Goal: Transaction & Acquisition: Purchase product/service

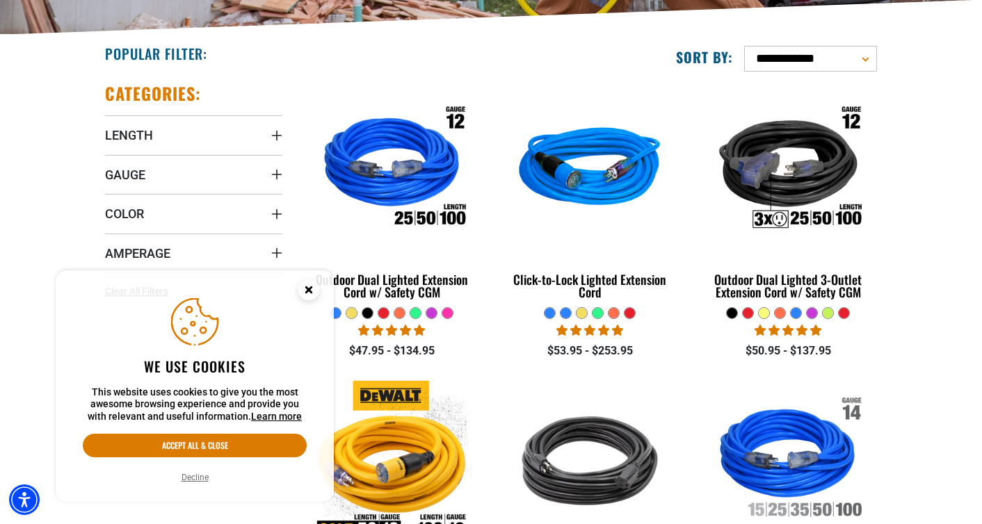
scroll to position [319, 0]
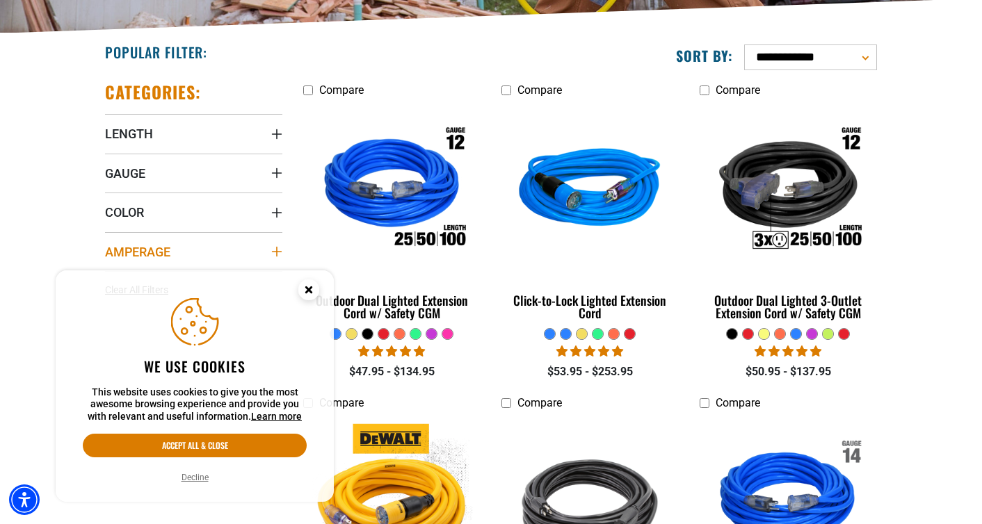
click at [276, 252] on icon "Amperage" at bounding box center [277, 252] width 10 height 10
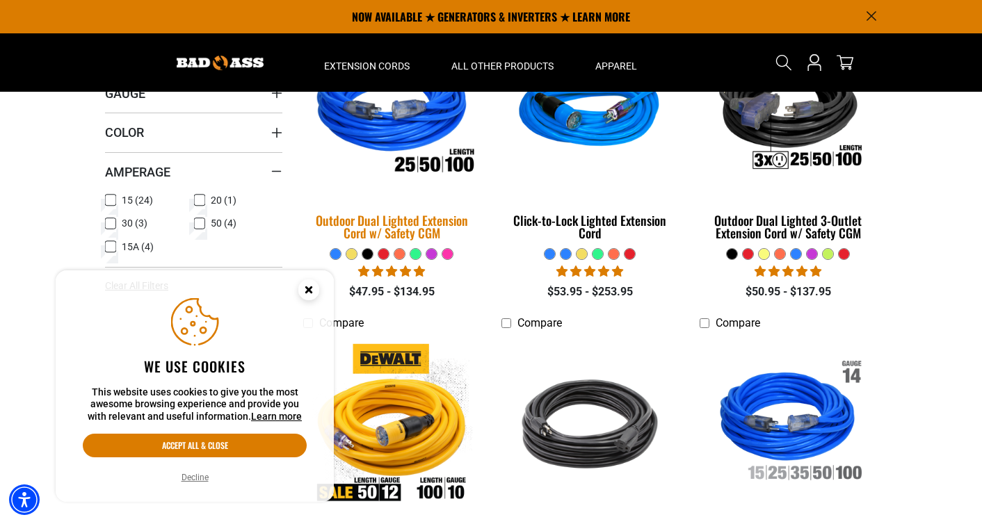
scroll to position [388, 0]
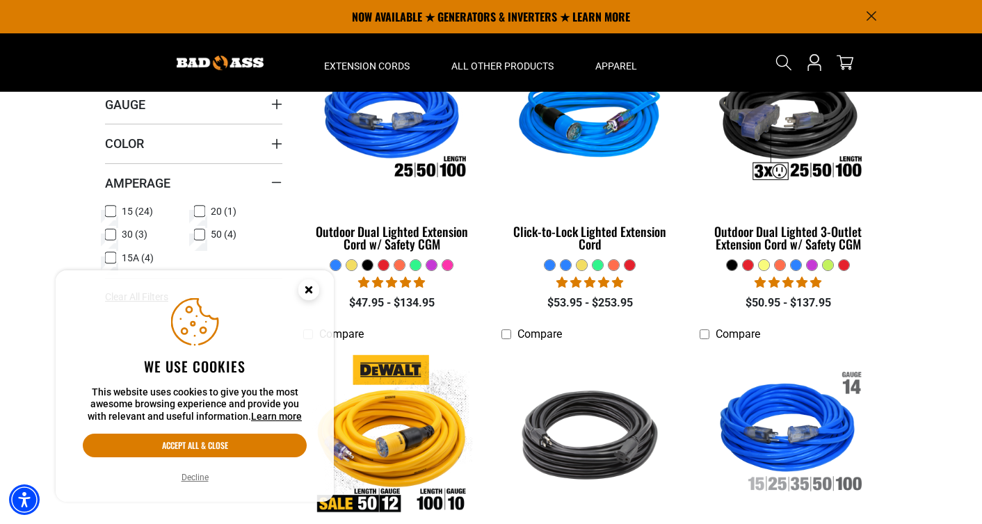
click at [112, 234] on icon at bounding box center [110, 235] width 11 height 18
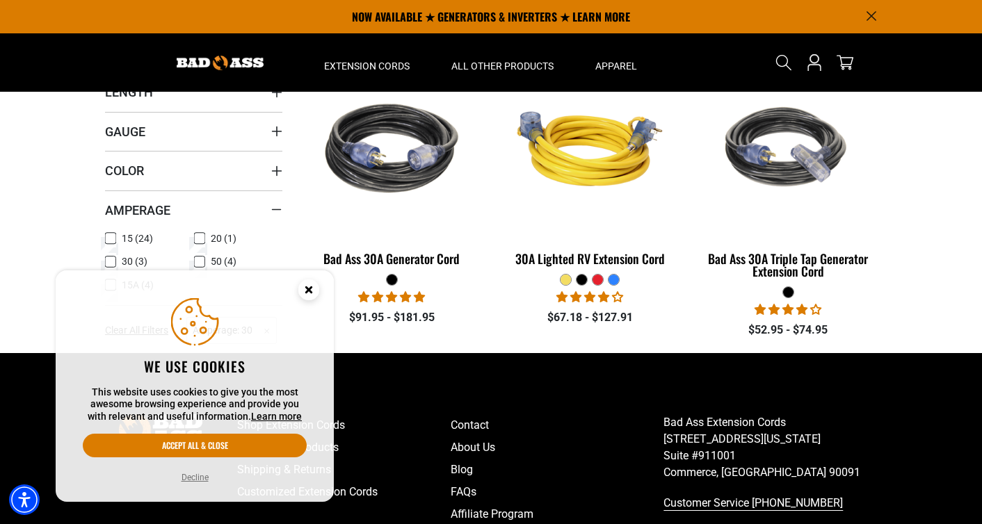
scroll to position [223, 0]
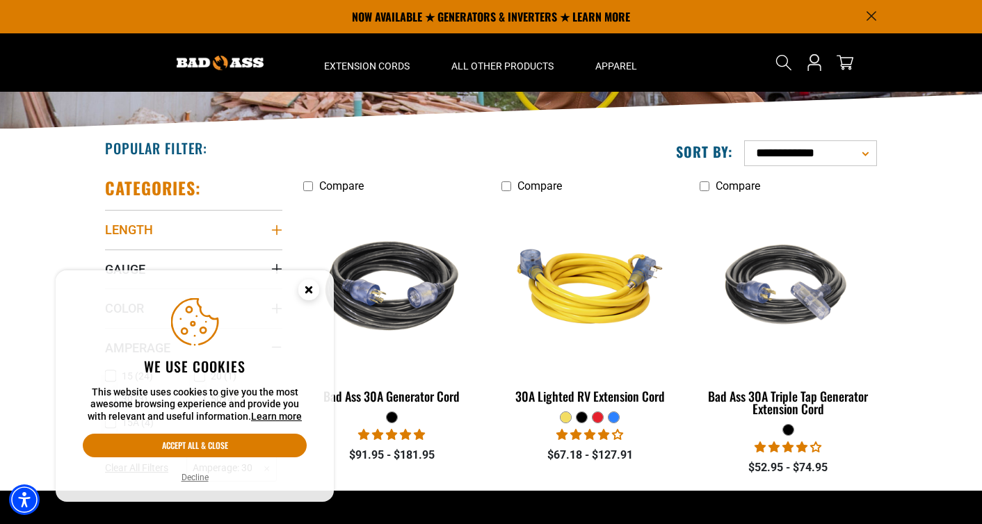
click at [276, 229] on icon "Length" at bounding box center [277, 230] width 10 height 10
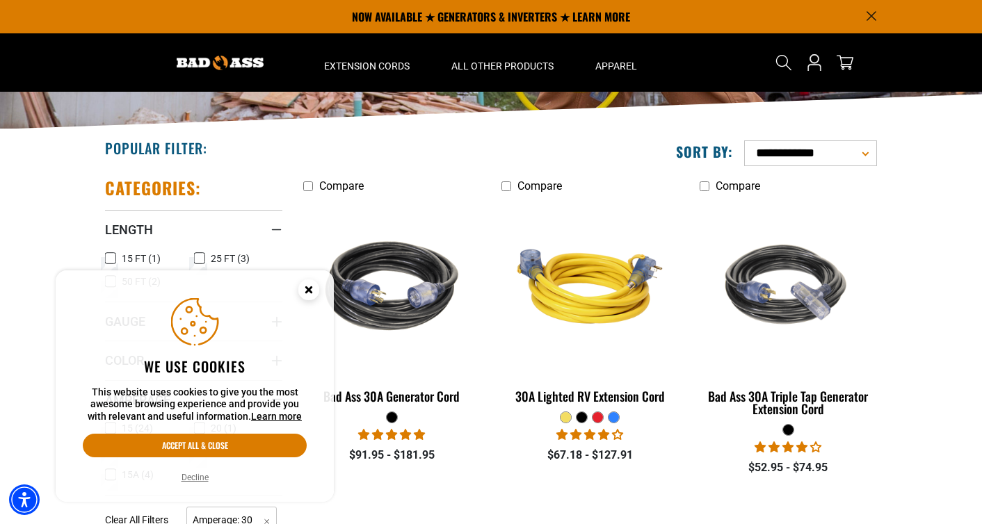
click at [113, 259] on icon at bounding box center [110, 259] width 11 height 18
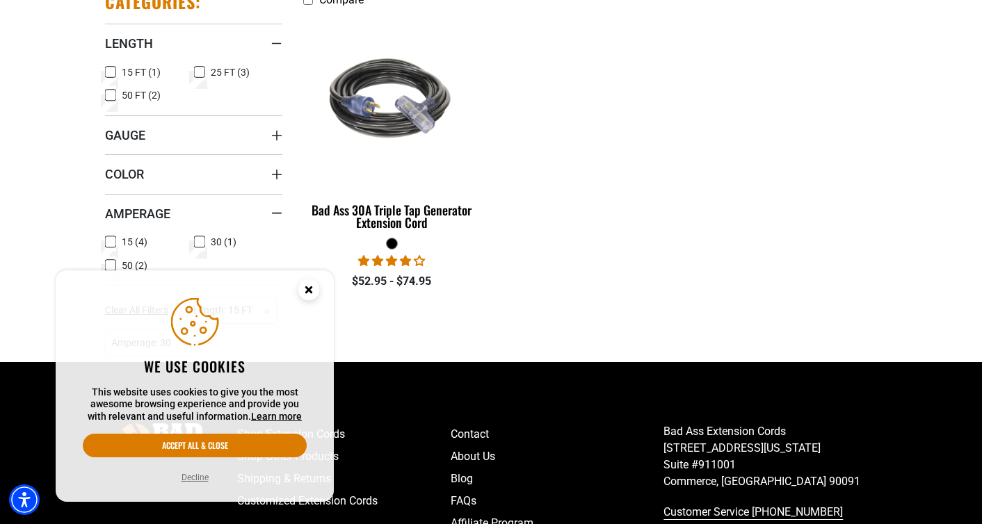
scroll to position [413, 0]
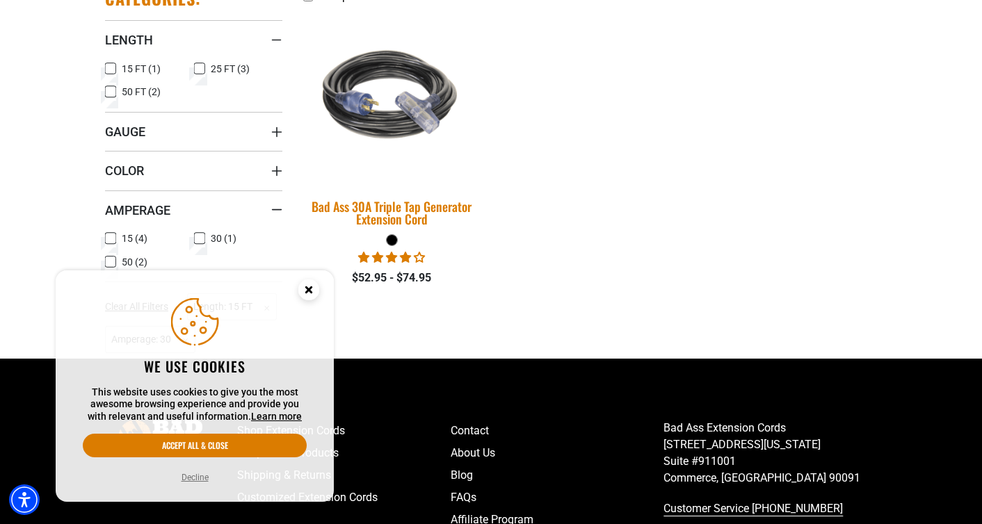
click at [383, 121] on img at bounding box center [392, 97] width 195 height 178
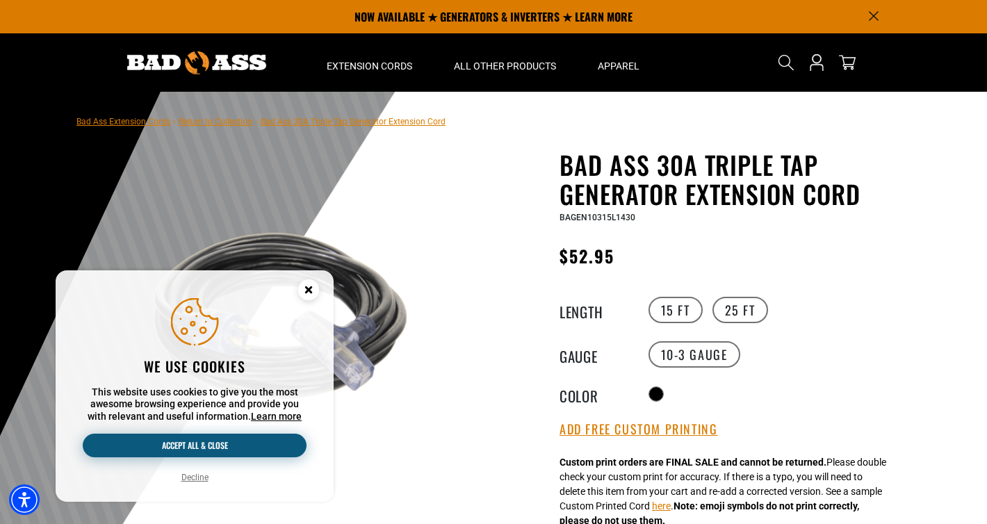
click at [199, 446] on button "Accept all & close" at bounding box center [195, 446] width 224 height 24
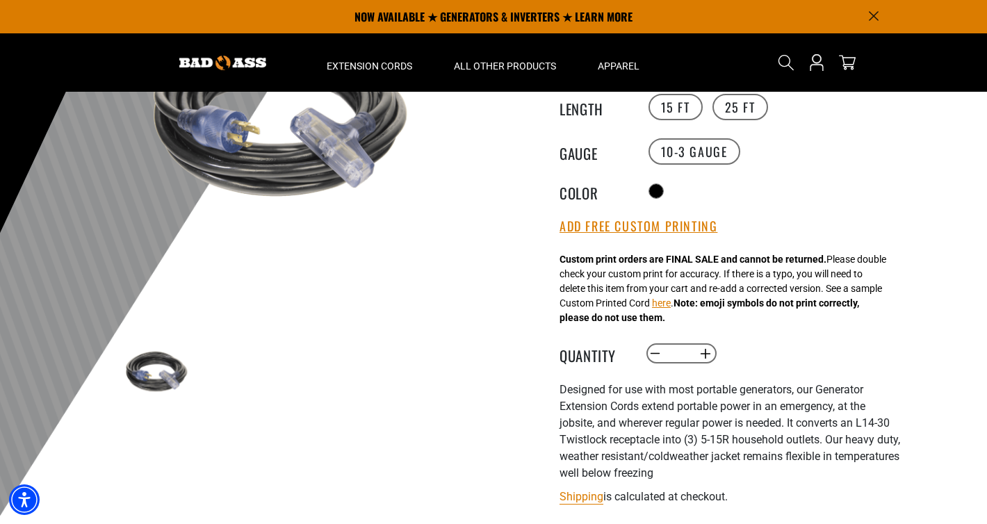
scroll to position [90, 0]
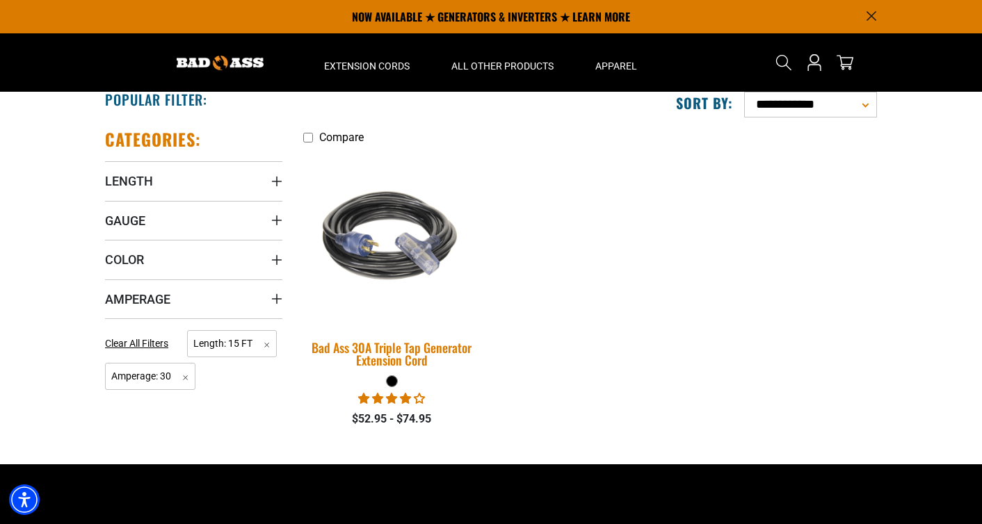
scroll to position [221, 0]
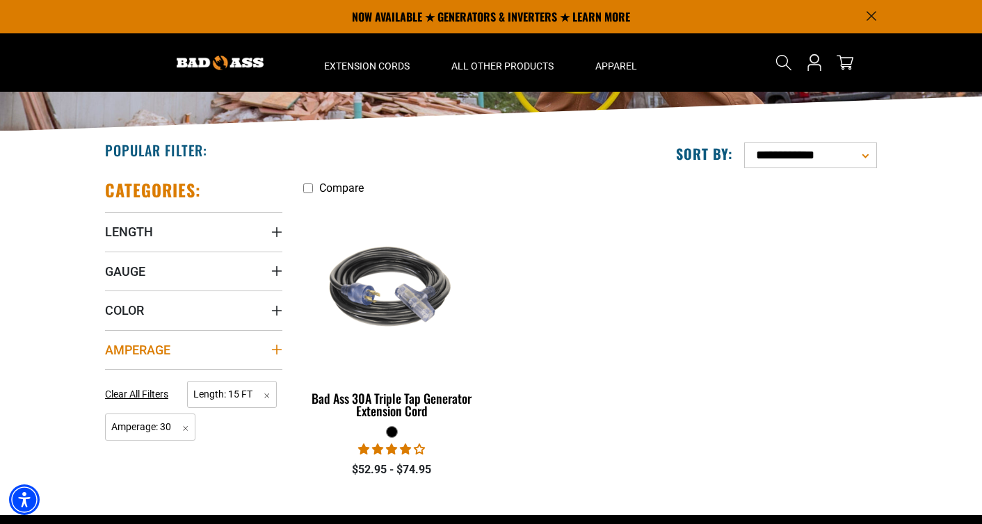
click at [279, 348] on icon "Amperage" at bounding box center [276, 349] width 11 height 11
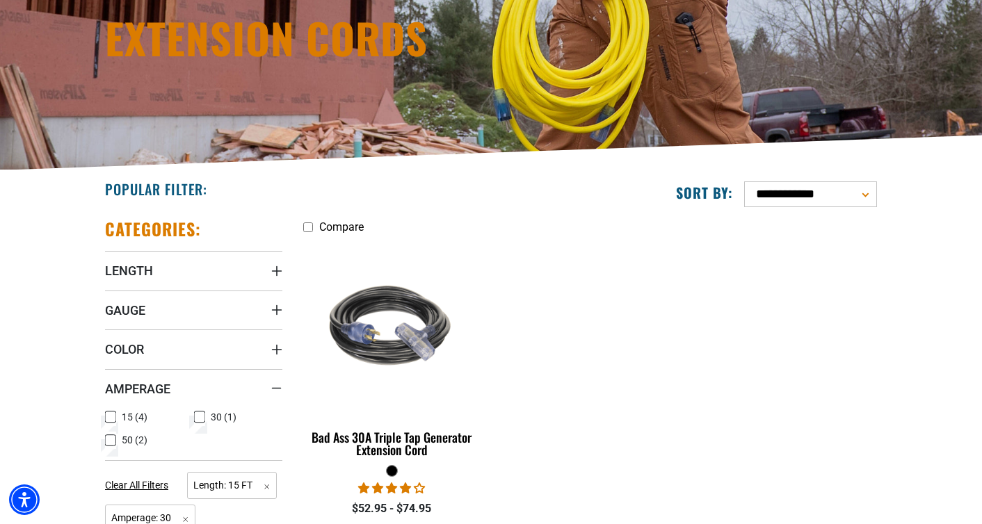
scroll to position [183, 0]
click at [111, 416] on icon at bounding box center [110, 416] width 11 height 18
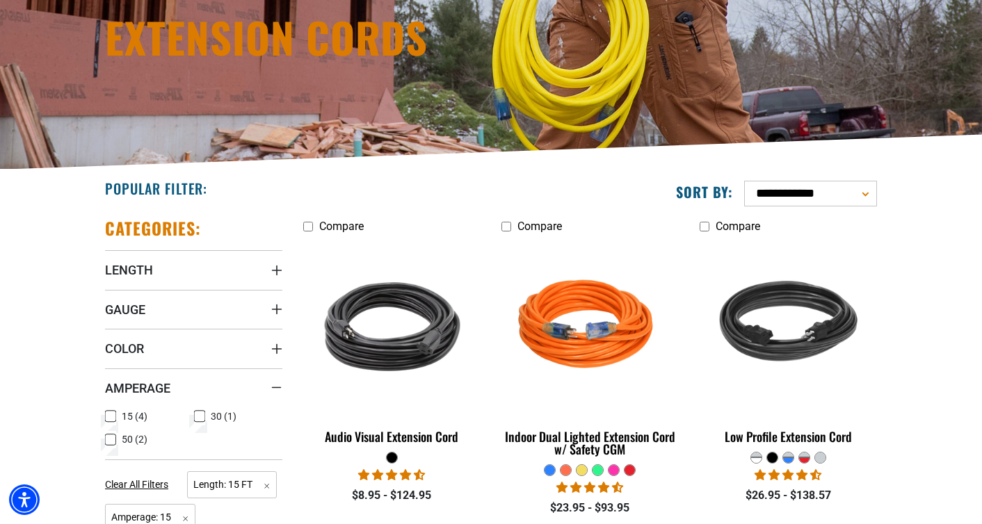
click at [110, 439] on icon at bounding box center [110, 440] width 11 height 18
click at [200, 416] on icon at bounding box center [199, 416] width 6 height 3
click at [111, 413] on icon at bounding box center [110, 417] width 8 height 8
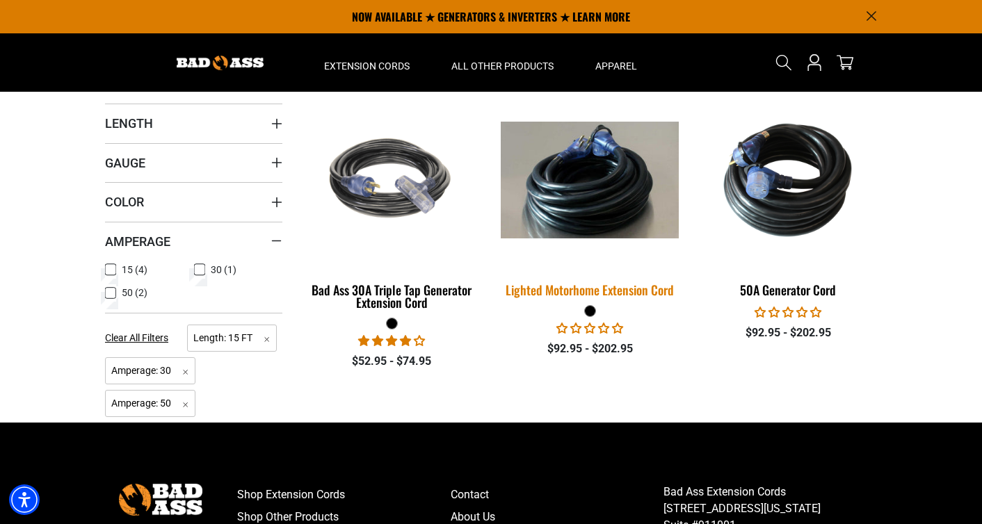
scroll to position [328, 0]
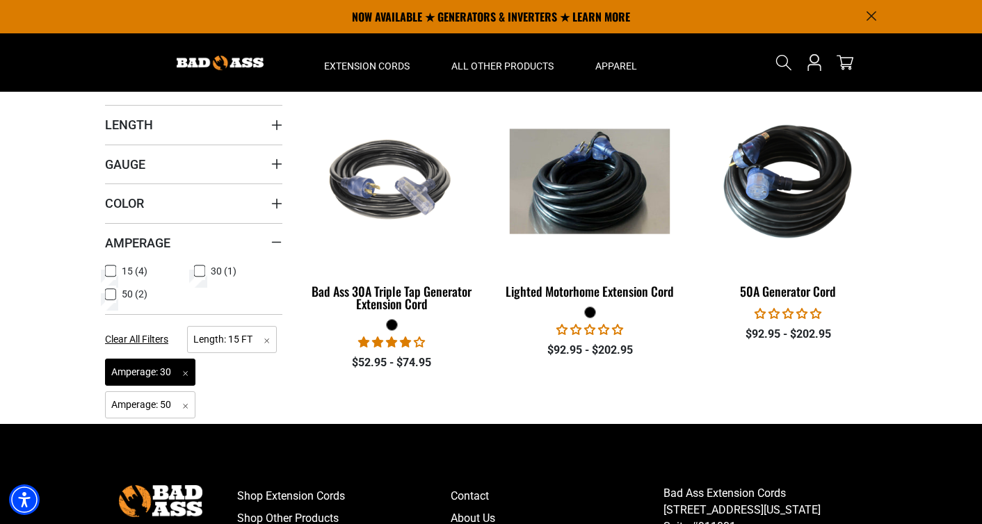
click at [129, 370] on span "Amperage: 30 Remove filter" at bounding box center [150, 372] width 90 height 27
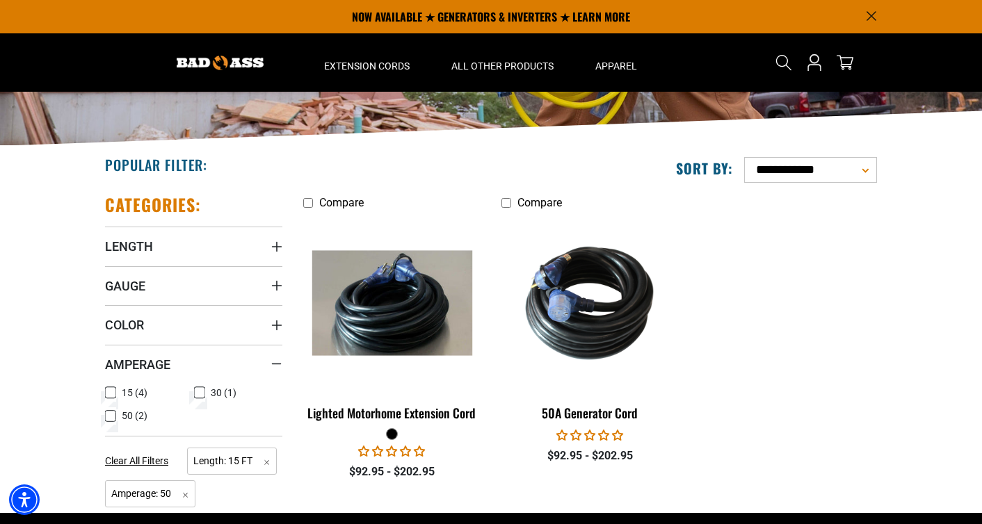
scroll to position [193, 0]
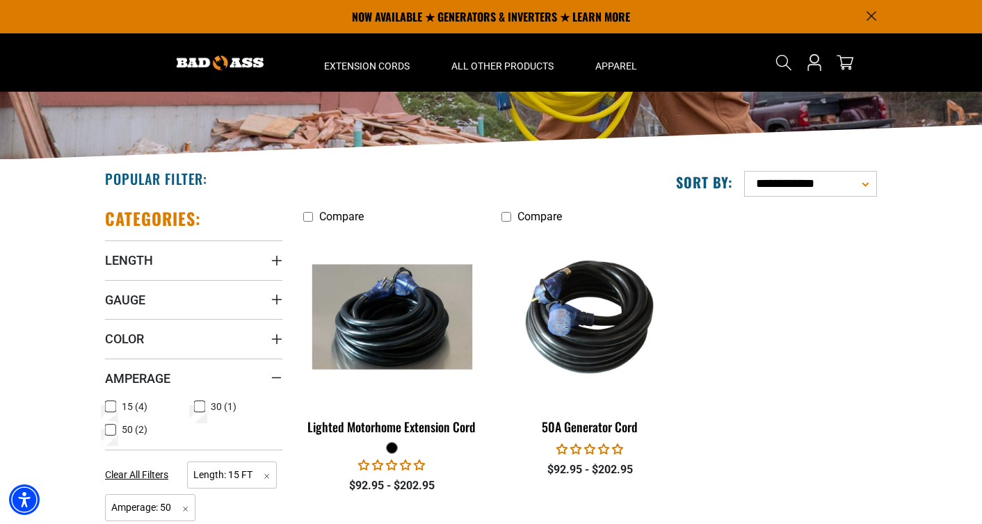
click at [201, 407] on icon at bounding box center [199, 407] width 11 height 18
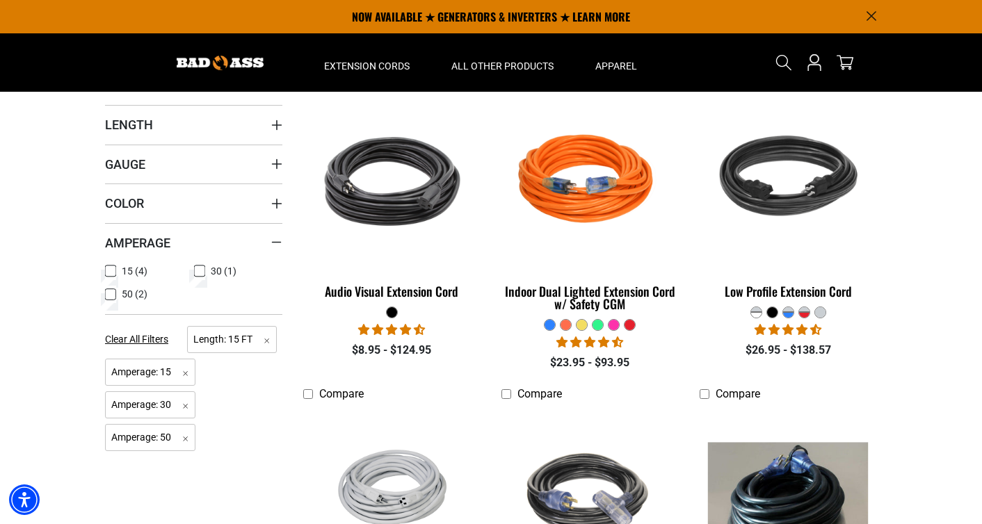
scroll to position [183, 0]
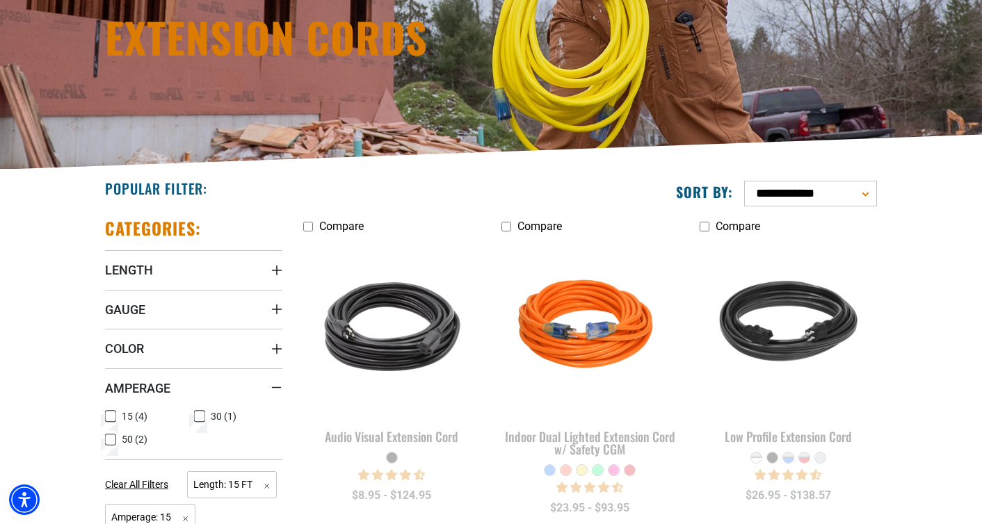
scroll to position [223, 0]
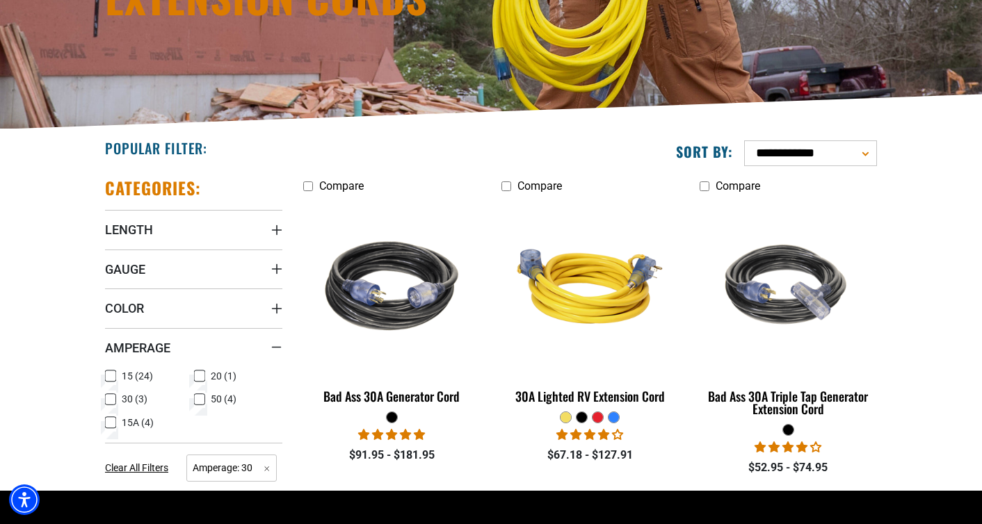
scroll to position [388, 0]
